Goal: Transaction & Acquisition: Download file/media

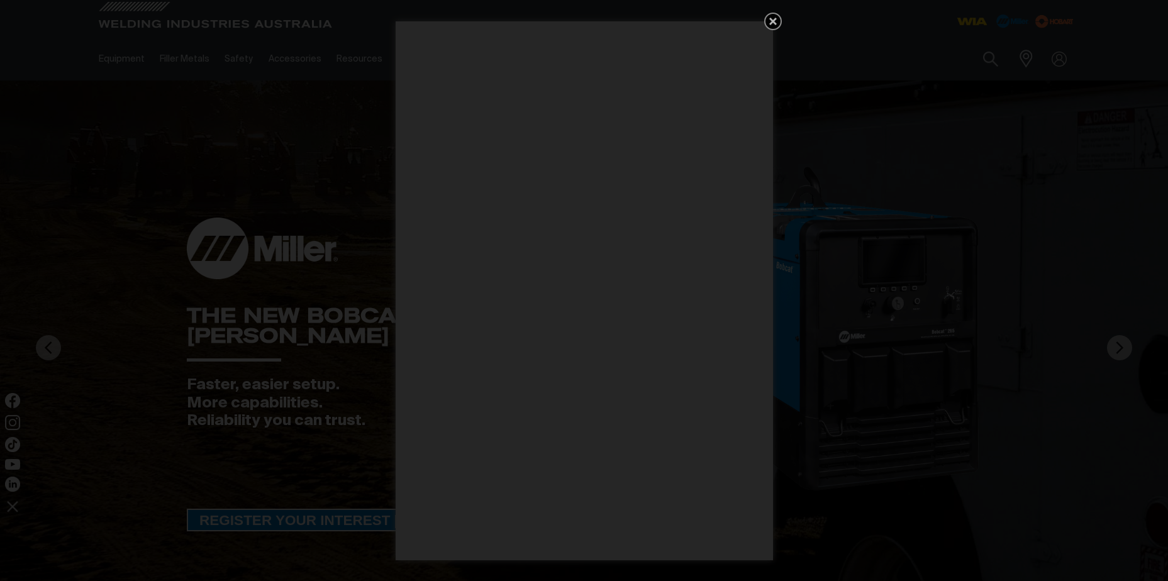
click at [775, 23] on icon "Get 5 WIA Welding Guides Free!" at bounding box center [773, 22] width 8 height 8
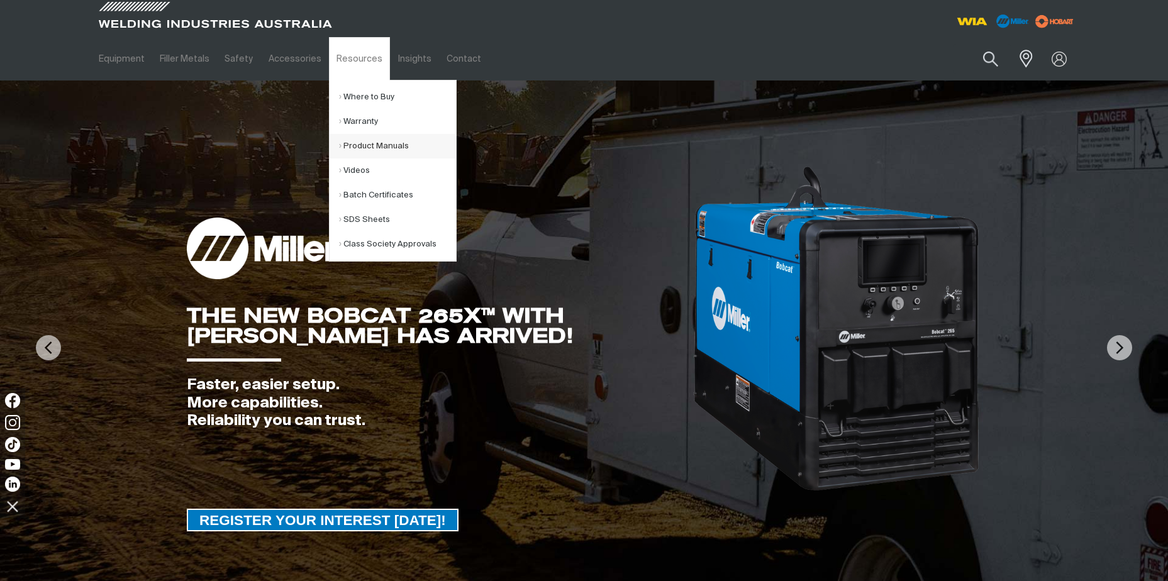
click at [355, 148] on link "Product Manuals" at bounding box center [397, 146] width 117 height 25
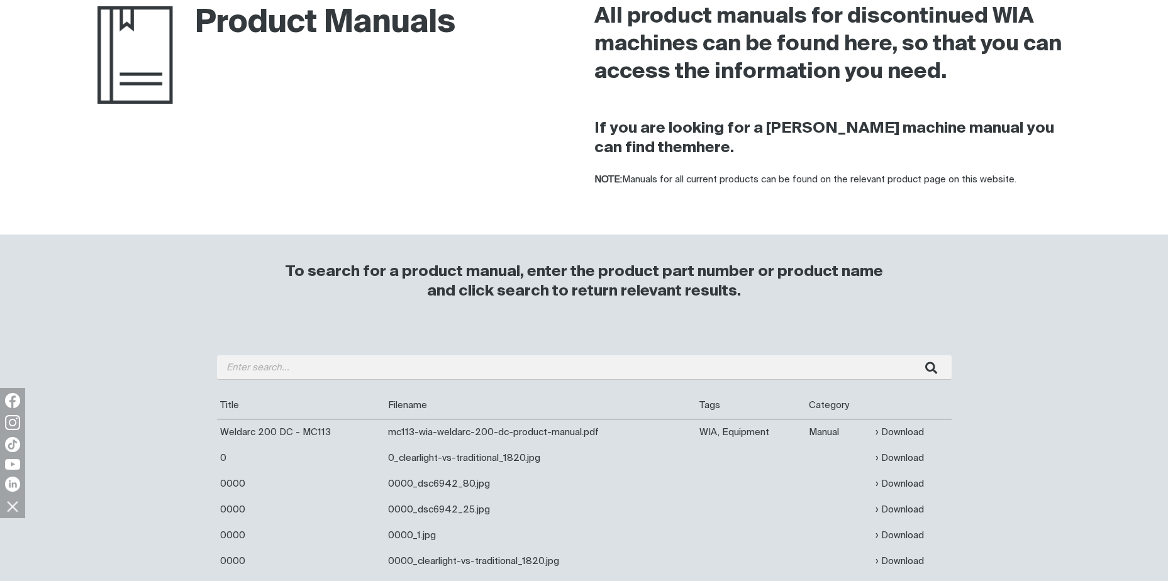
scroll to position [126, 0]
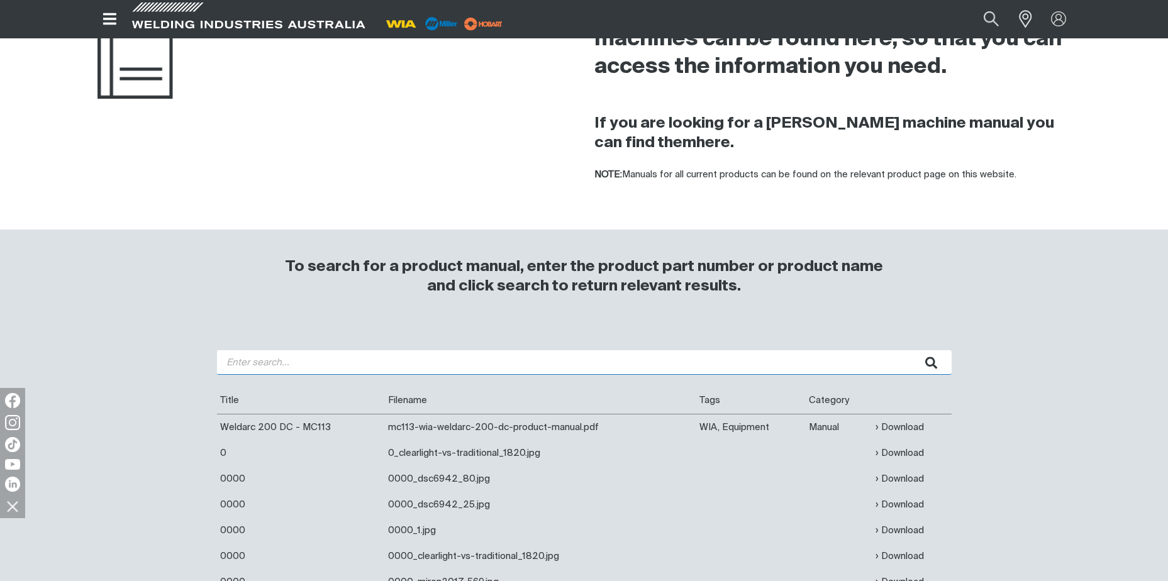
click at [291, 369] on input "search" at bounding box center [584, 362] width 735 height 25
click at [912, 350] on button "submit" at bounding box center [932, 362] width 40 height 25
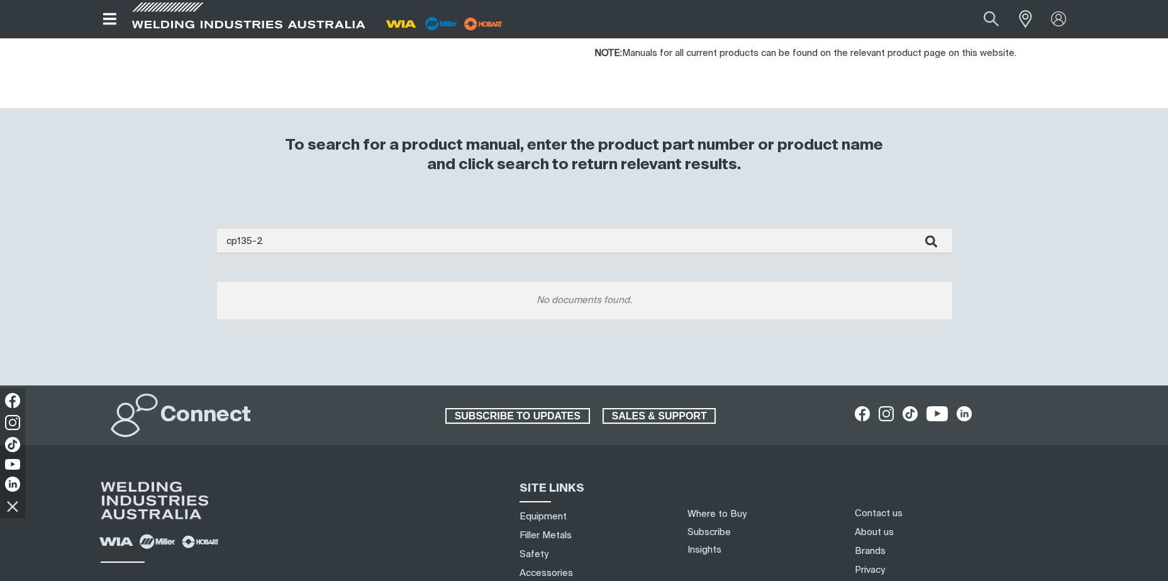
scroll to position [252, 0]
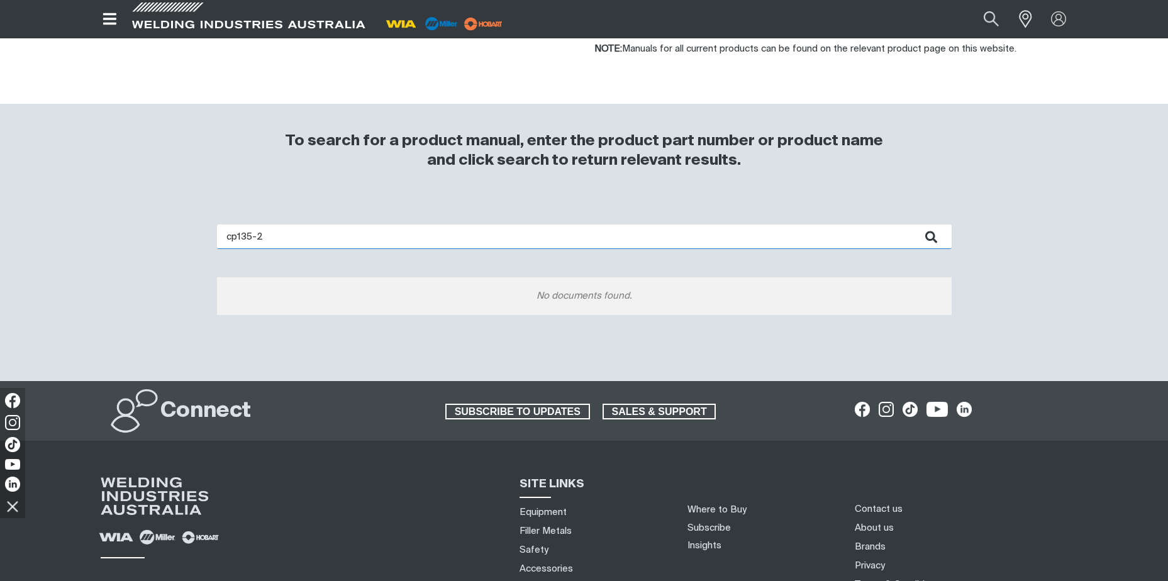
click at [362, 238] on input "cp135-2" at bounding box center [584, 237] width 735 height 25
type input "cp135"
click at [912, 225] on button "submit" at bounding box center [932, 237] width 40 height 25
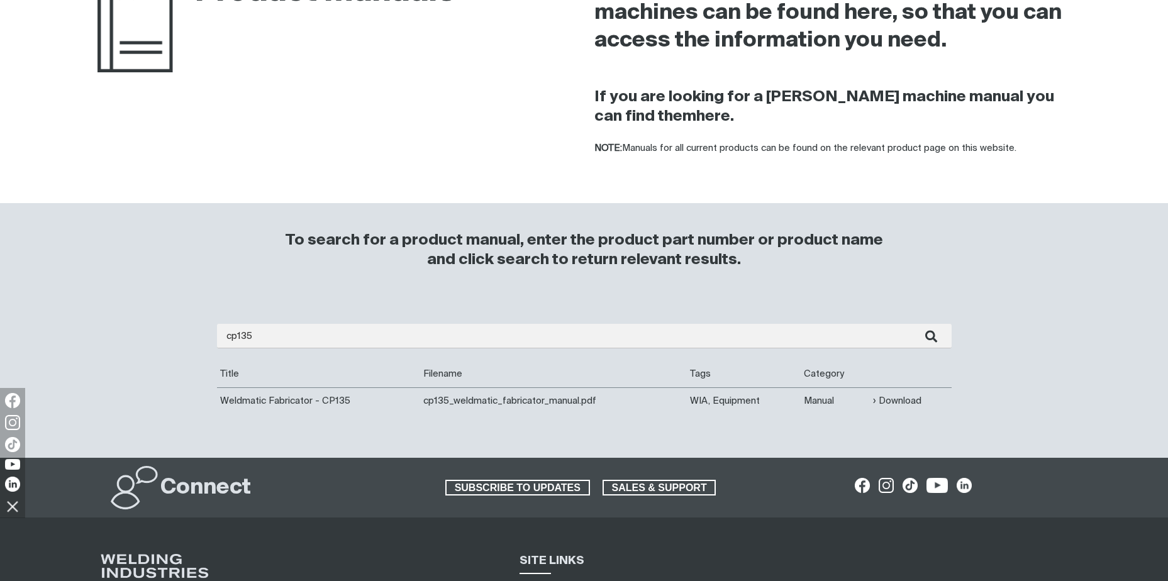
scroll to position [189, 0]
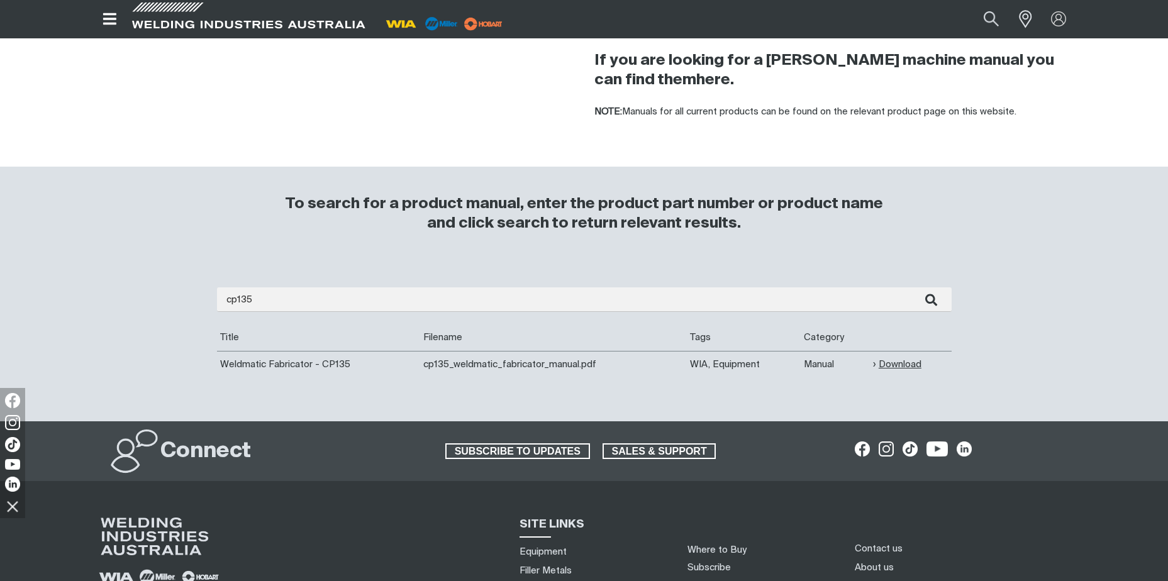
click at [889, 365] on link "Download" at bounding box center [897, 364] width 48 height 14
